Goal: Navigation & Orientation: Find specific page/section

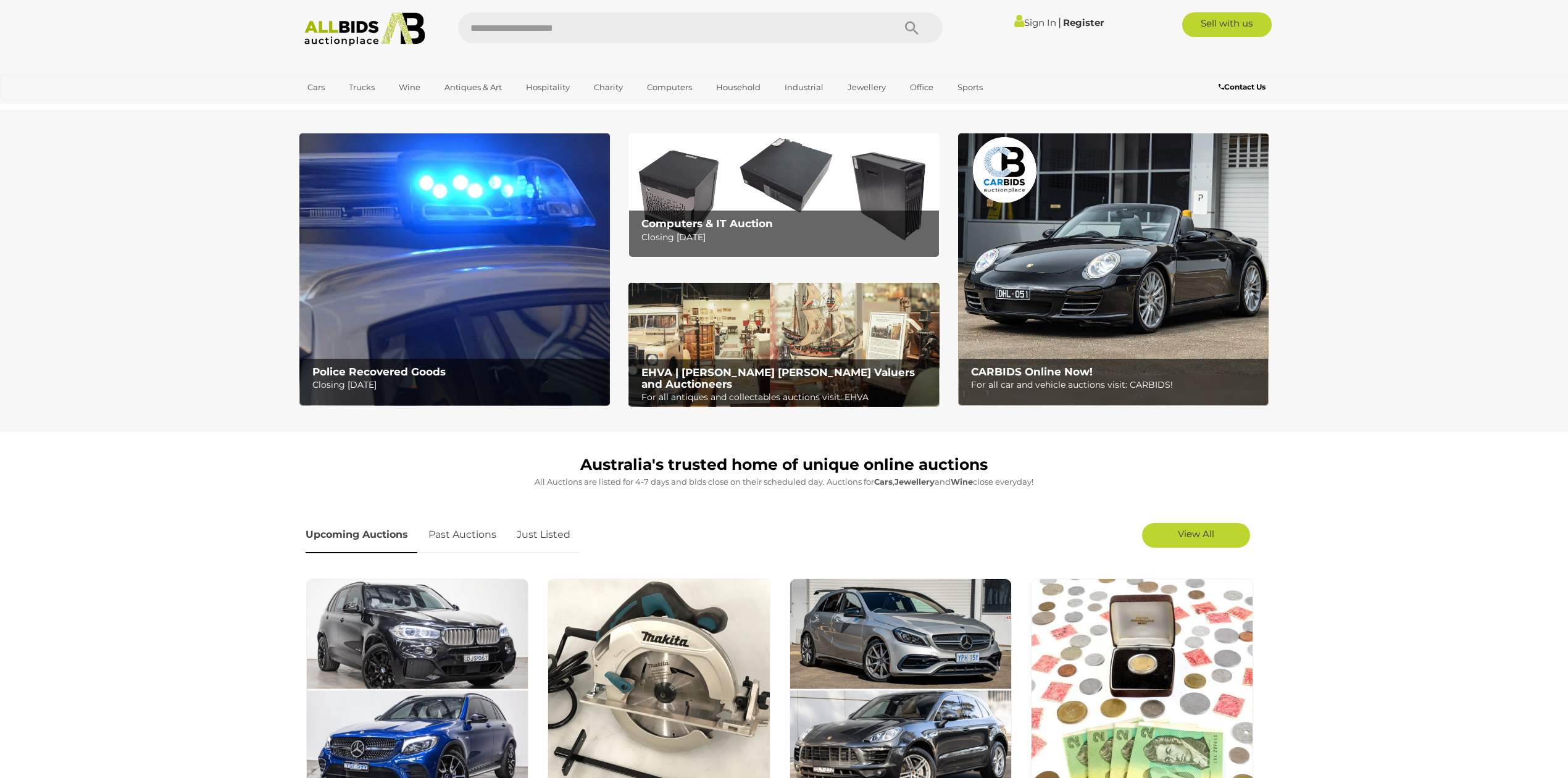
click at [1036, 372] on b "CARBIDS Online Now!" at bounding box center [1032, 371] width 121 height 12
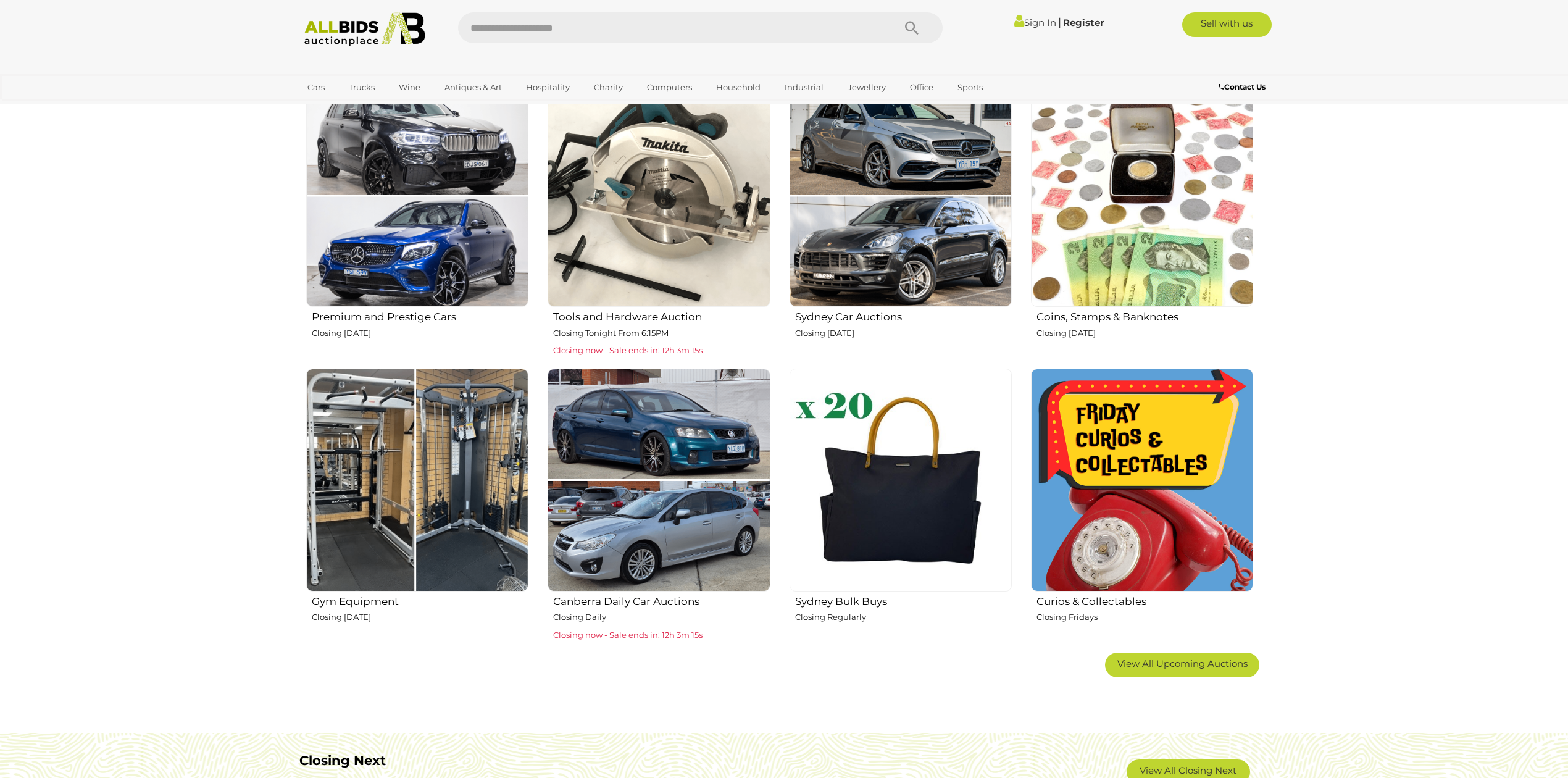
scroll to position [411, 0]
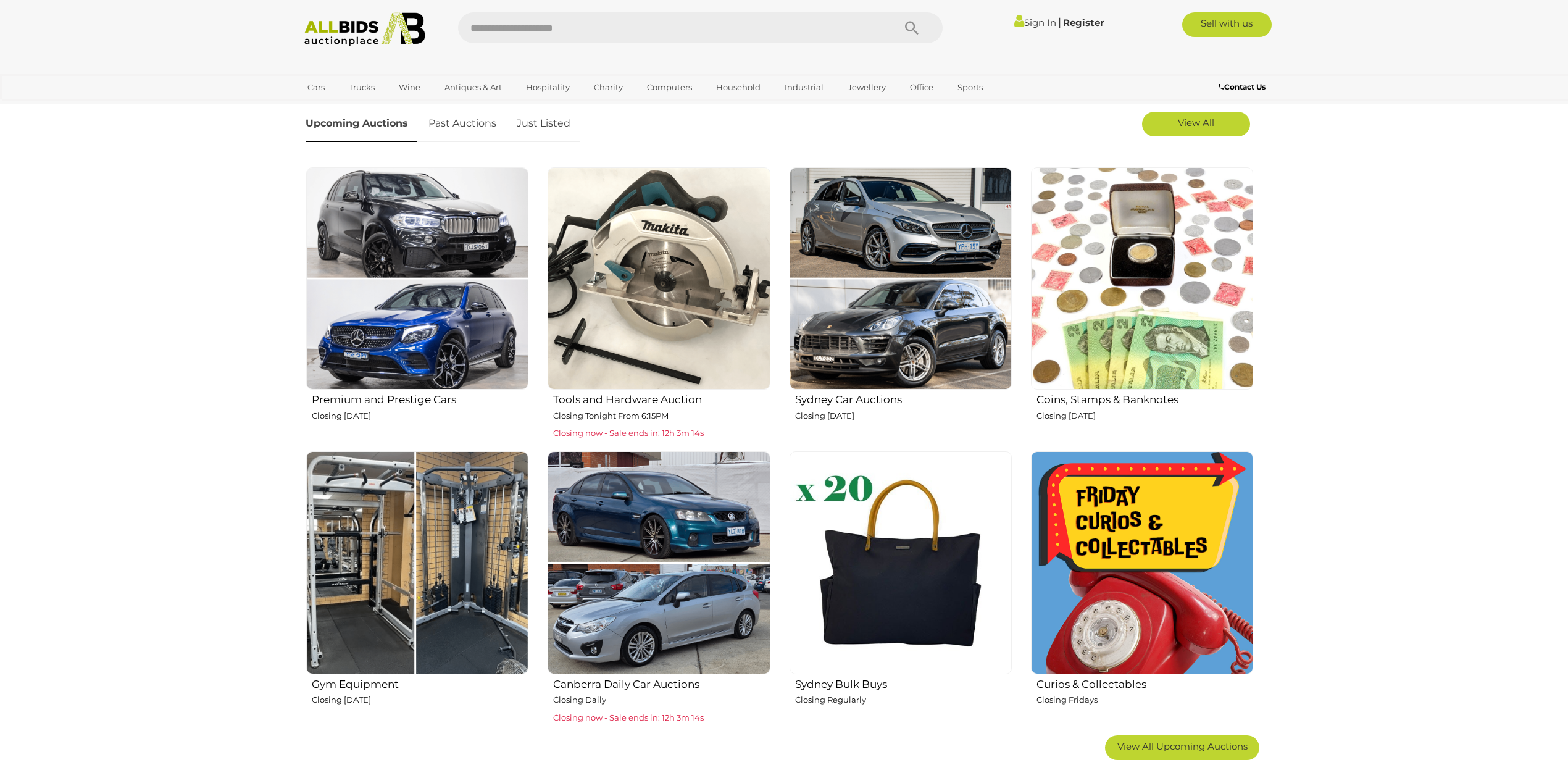
click at [343, 690] on div "Gym Equipment Closing Friday 12th September" at bounding box center [417, 699] width 223 height 48
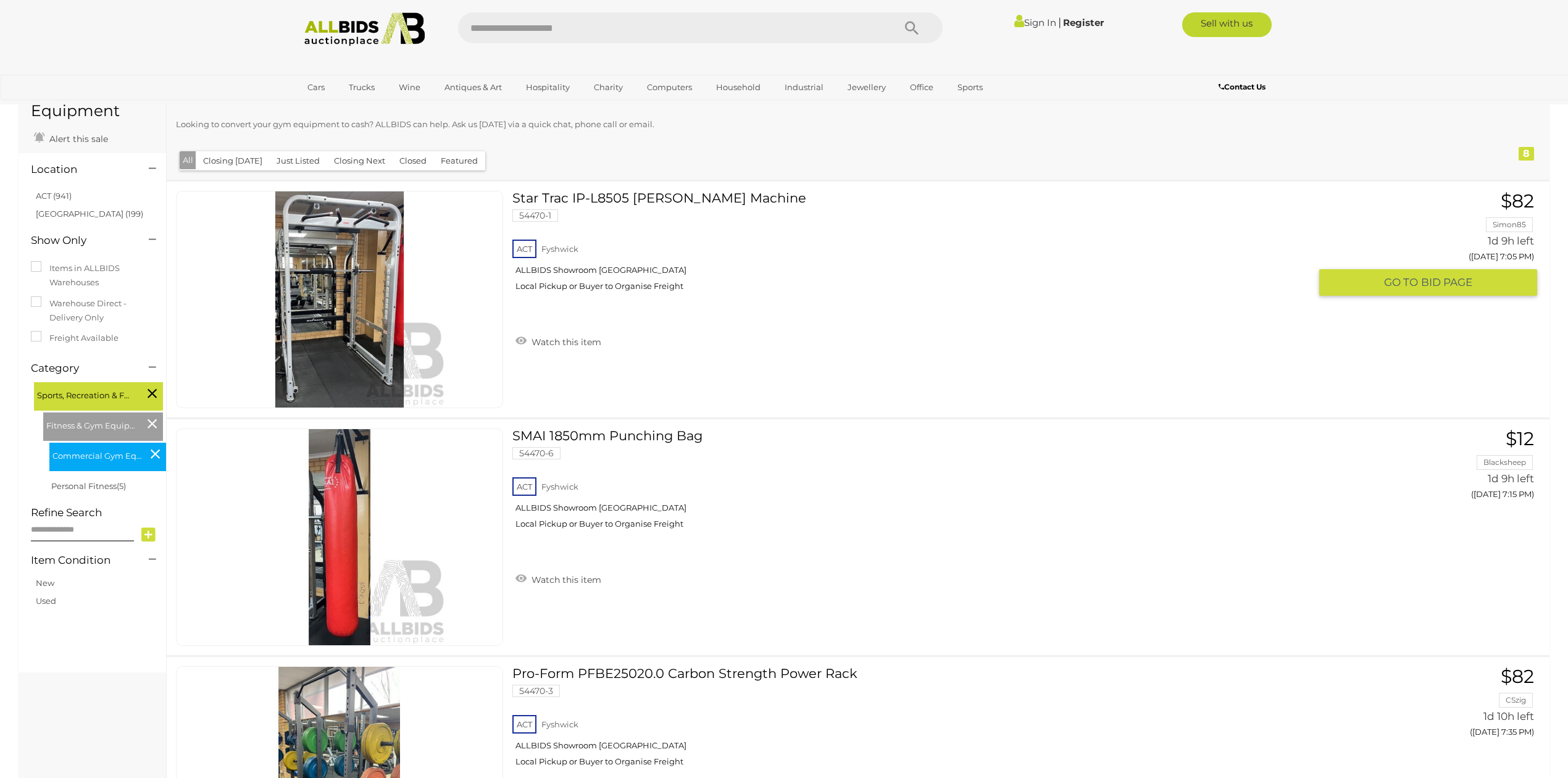
scroll to position [82, 0]
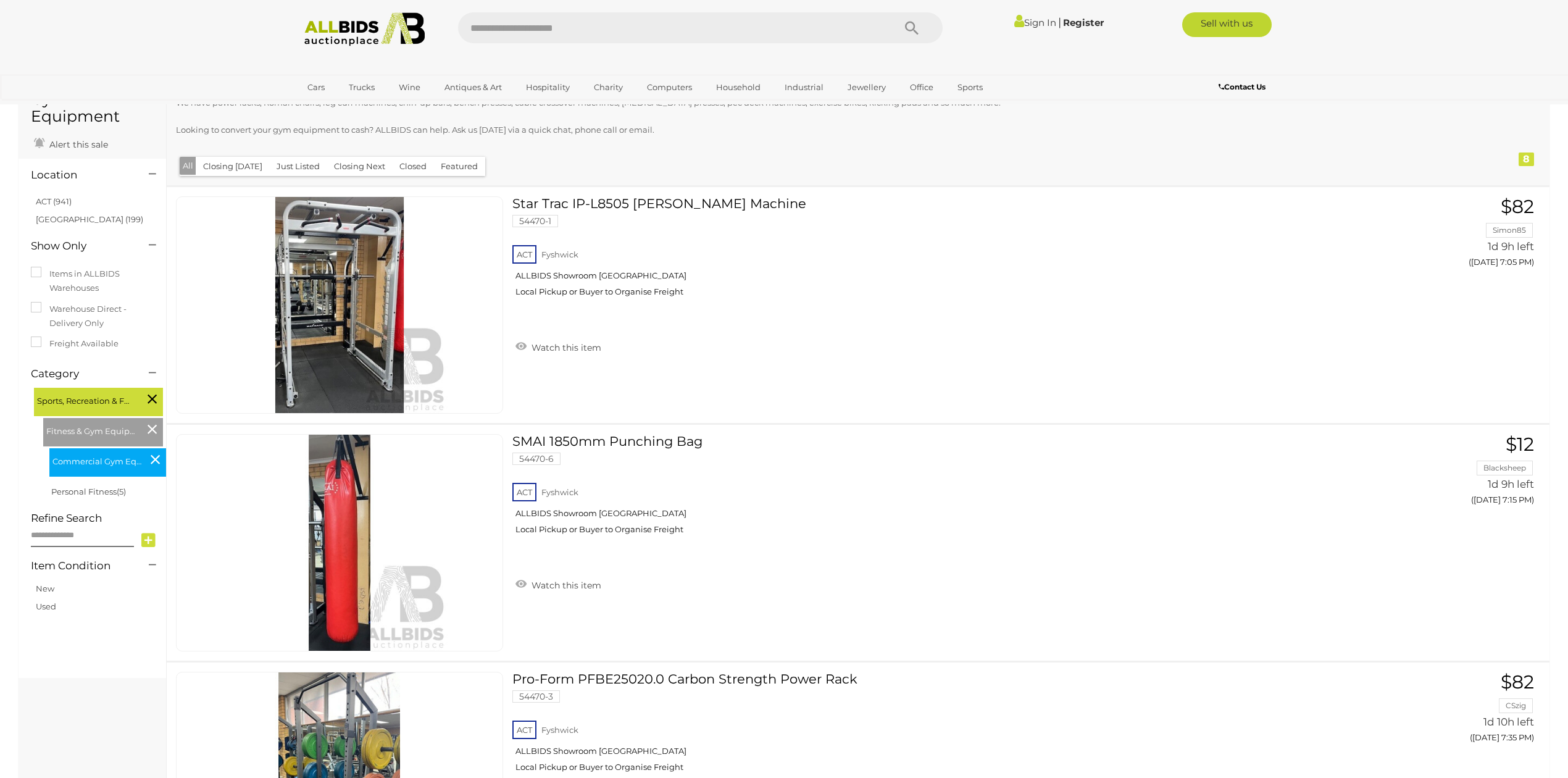
click at [351, 39] on img at bounding box center [364, 29] width 134 height 34
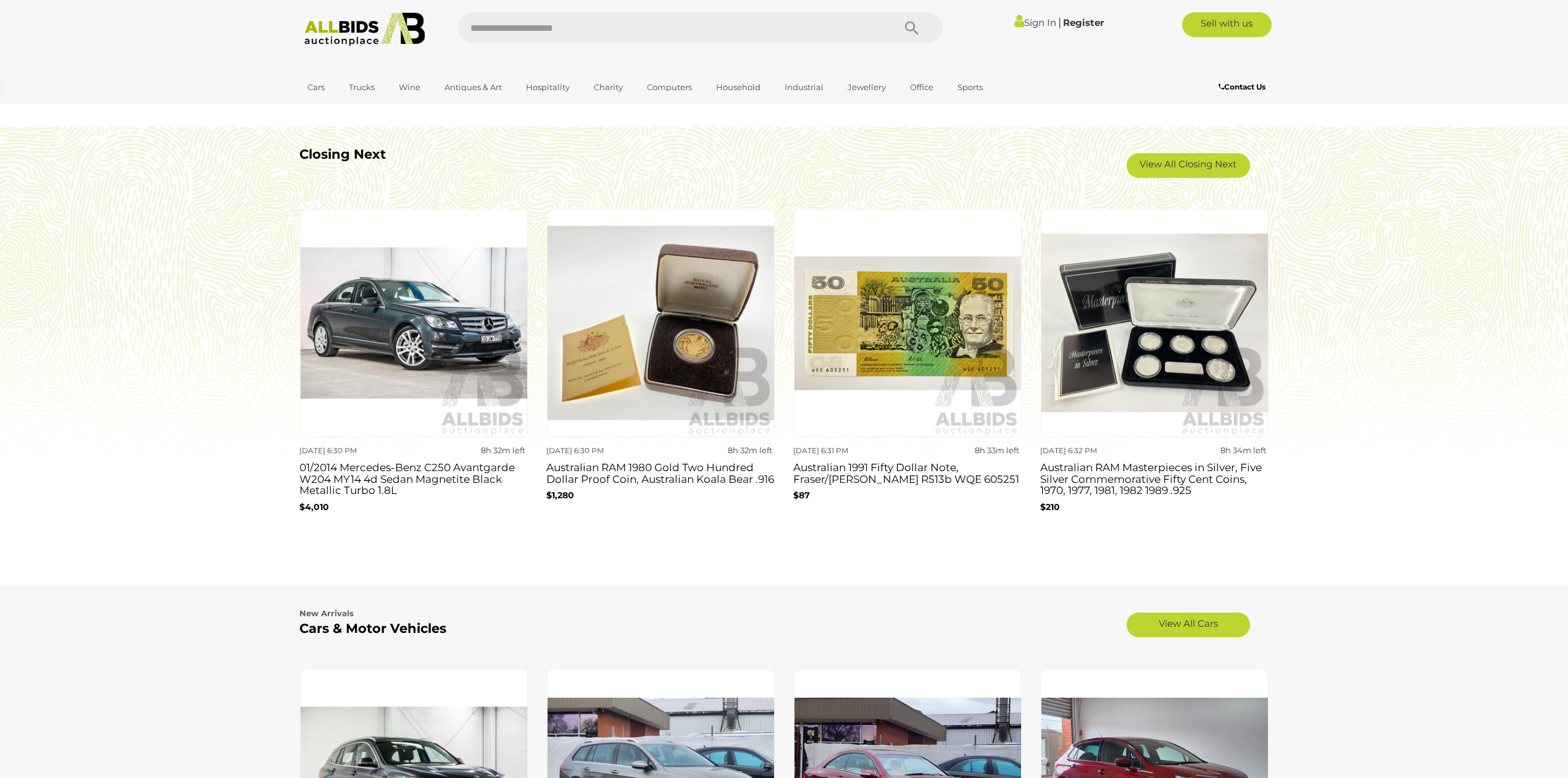
scroll to position [1153, 0]
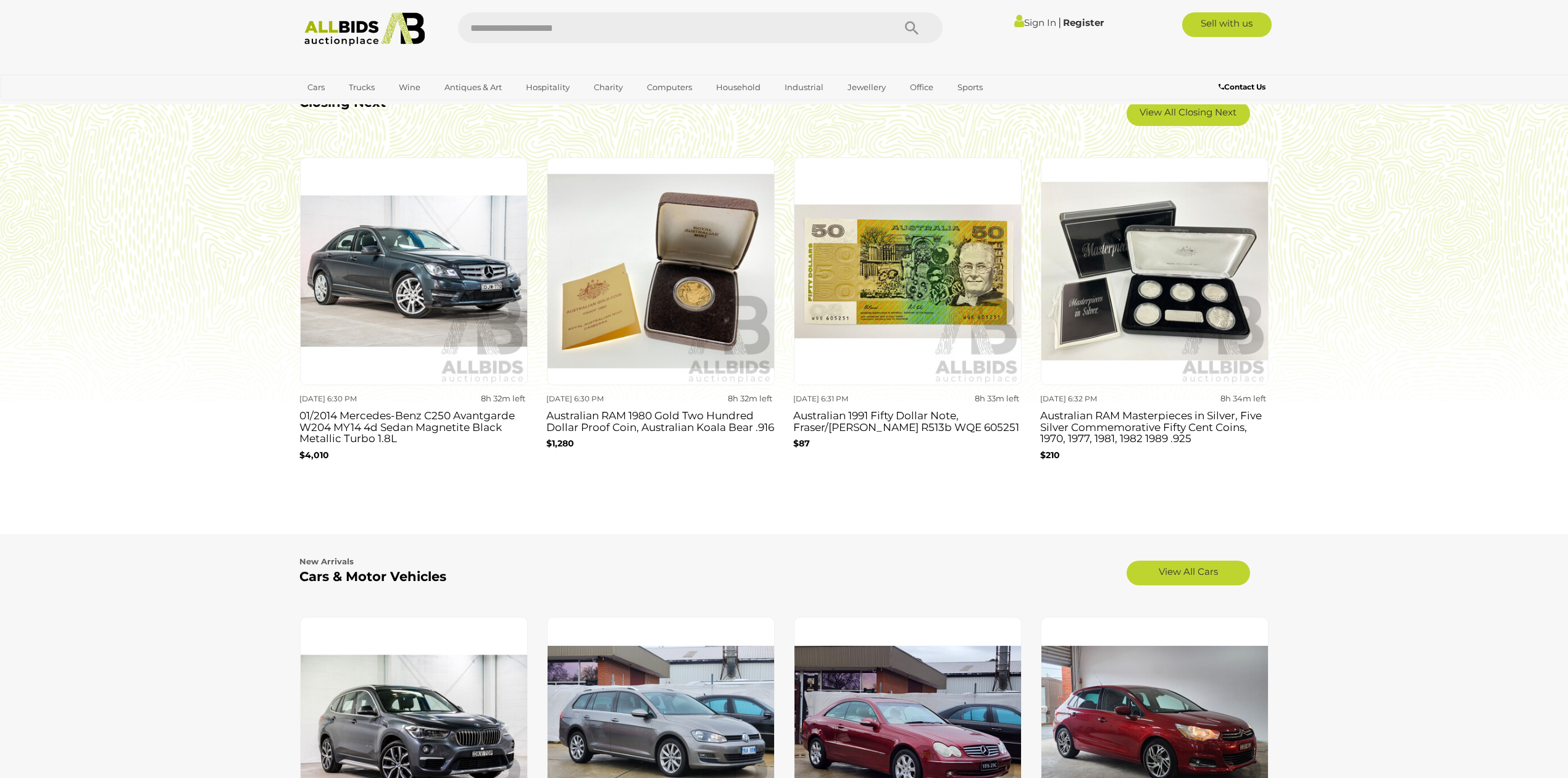
click at [1115, 428] on h3 "Australian RAM Masterpieces in Silver, Five Silver Commemorative Fifty Cent Coi…" at bounding box center [1154, 425] width 229 height 38
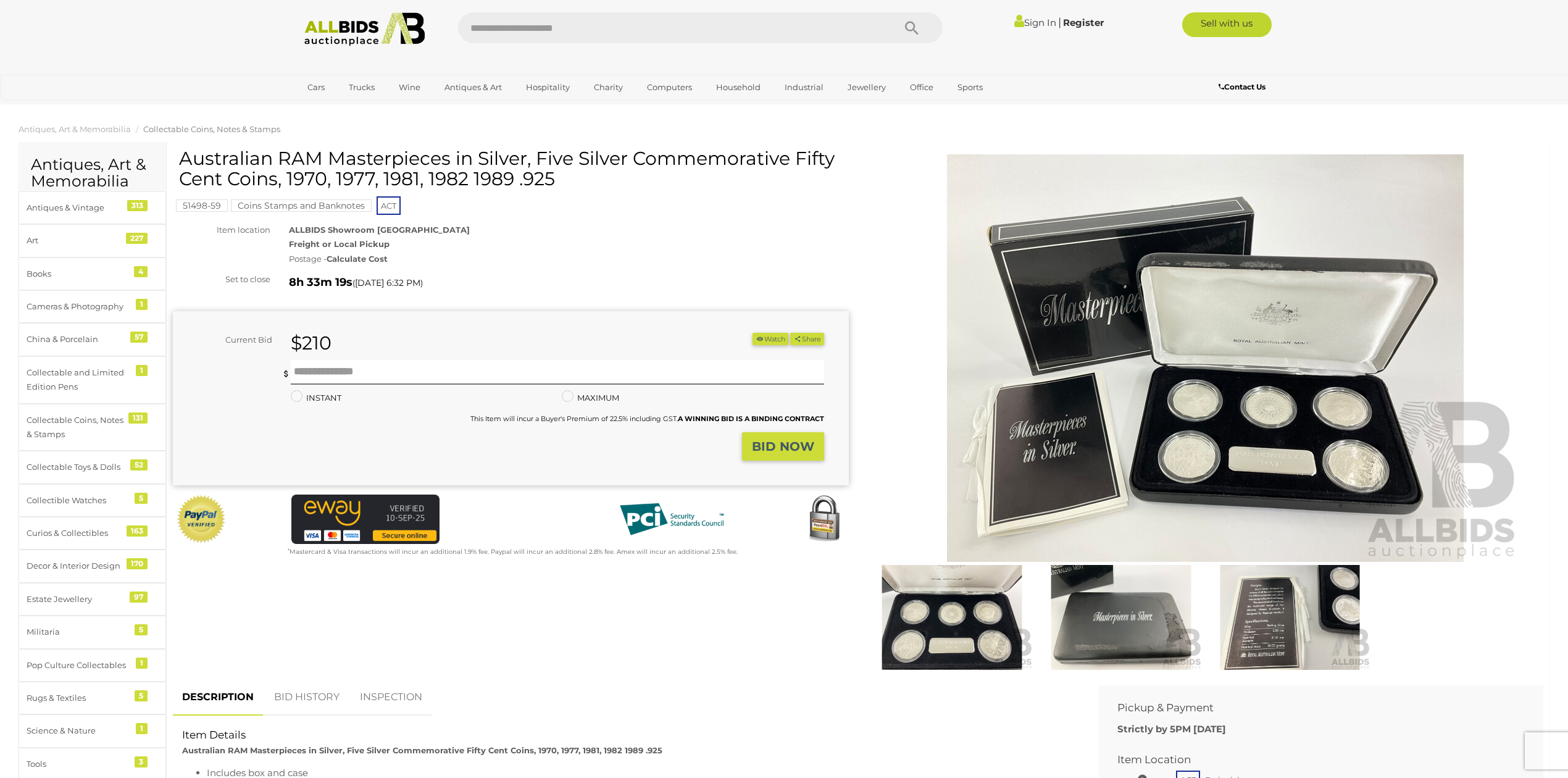
click at [1073, 471] on img at bounding box center [1206, 358] width 632 height 408
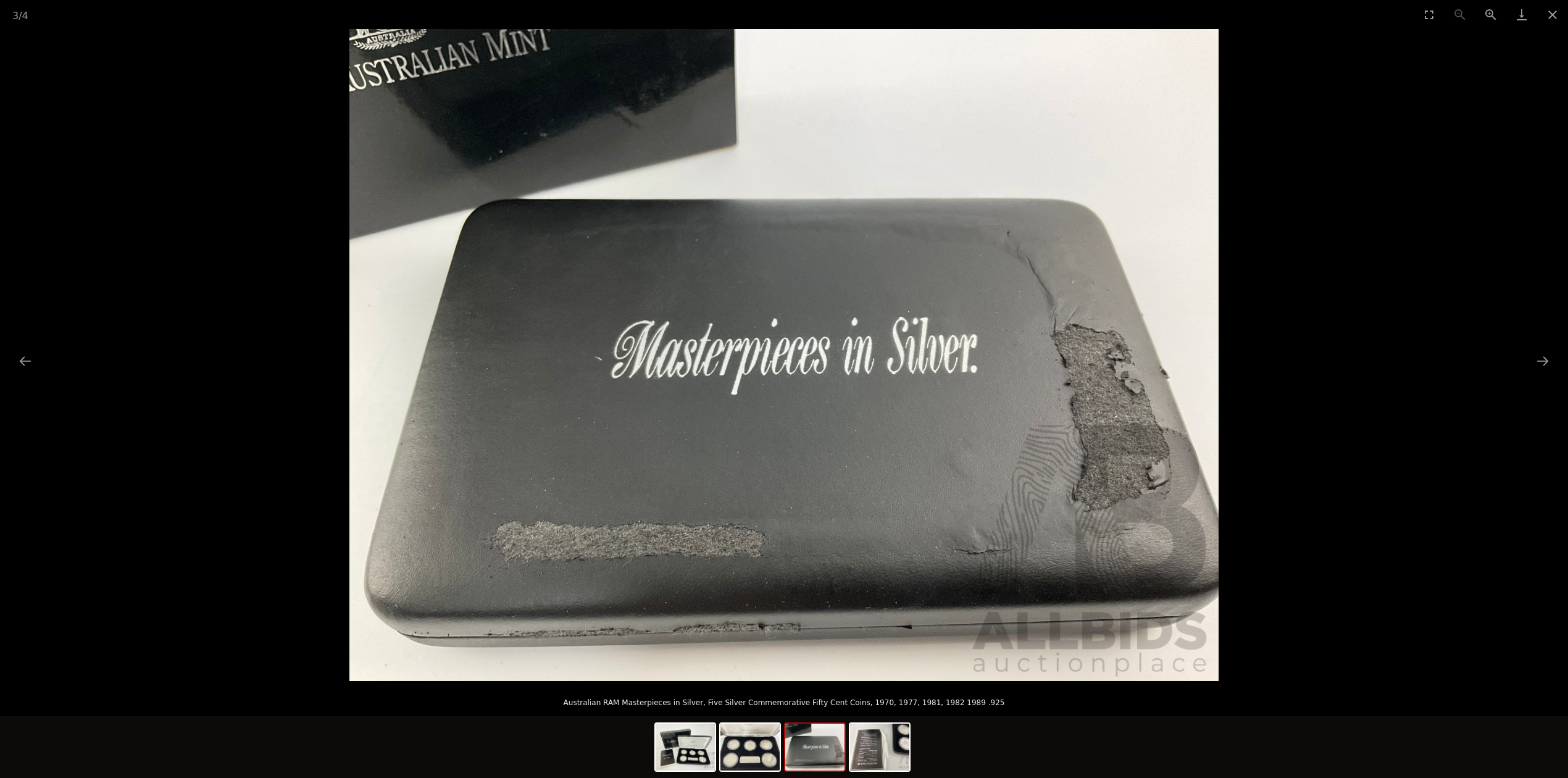
click at [1341, 398] on picture at bounding box center [784, 355] width 1568 height 652
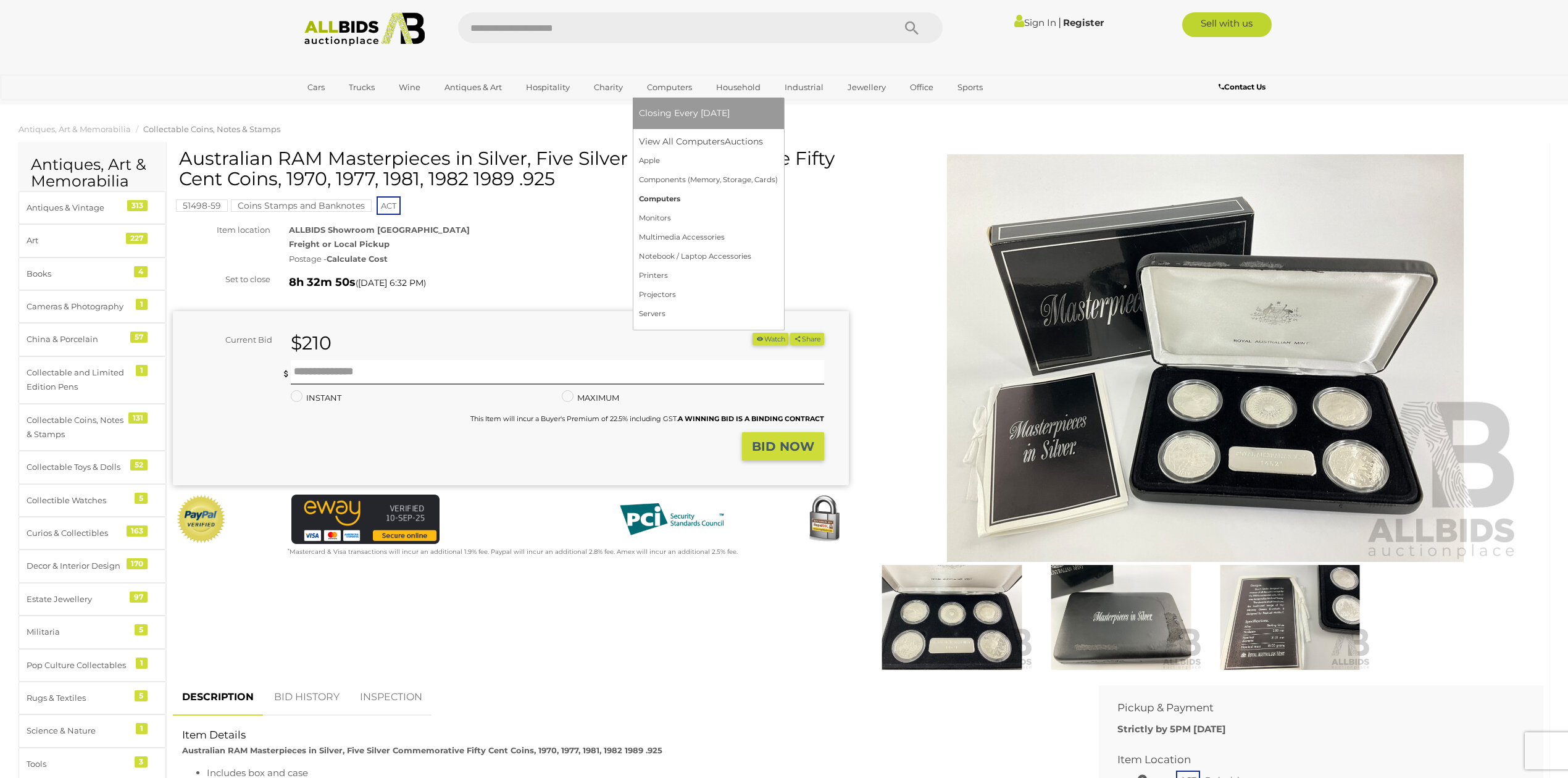
click at [714, 201] on link "Computers" at bounding box center [708, 199] width 139 height 19
